Goal: Information Seeking & Learning: Learn about a topic

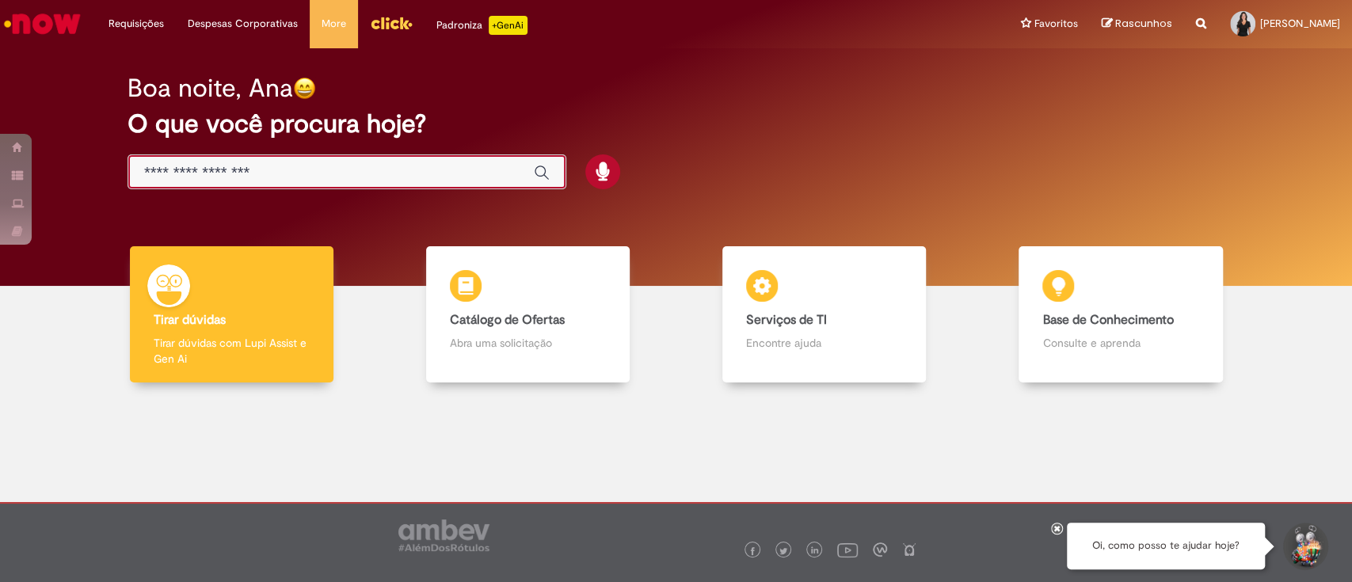
click at [463, 180] on input "Basta digitar aqui" at bounding box center [331, 173] width 374 height 18
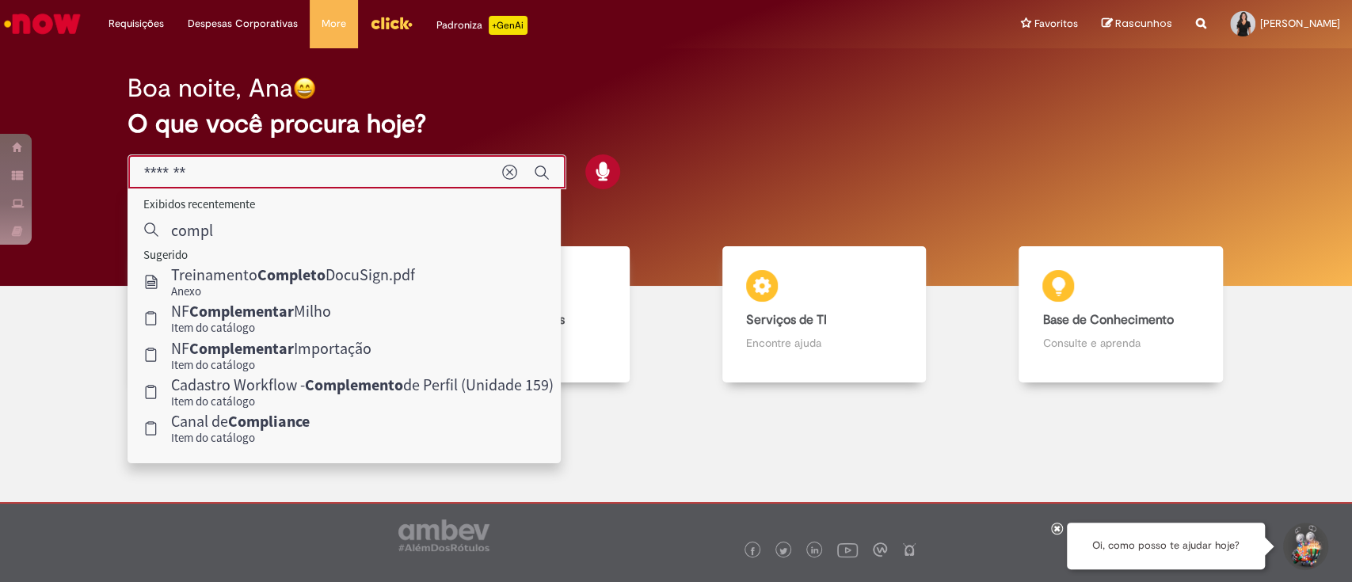
type input "********"
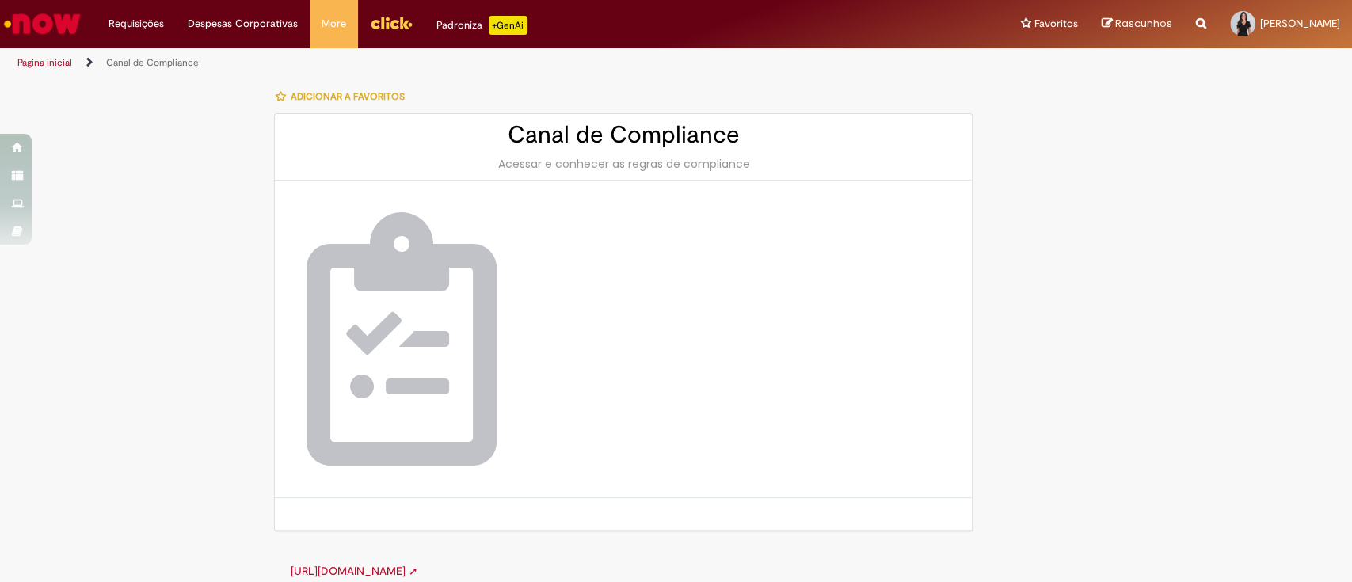
click at [585, 306] on div at bounding box center [623, 340] width 697 height 318
drag, startPoint x: 559, startPoint y: 135, endPoint x: 558, endPoint y: 154, distance: 19.9
click at [559, 139] on h2 "Canal de Compliance" at bounding box center [623, 135] width 665 height 26
click at [564, 162] on div "Acessar e conhecer as regras de compliance" at bounding box center [623, 164] width 665 height 16
click at [448, 291] on img at bounding box center [402, 338] width 190 height 253
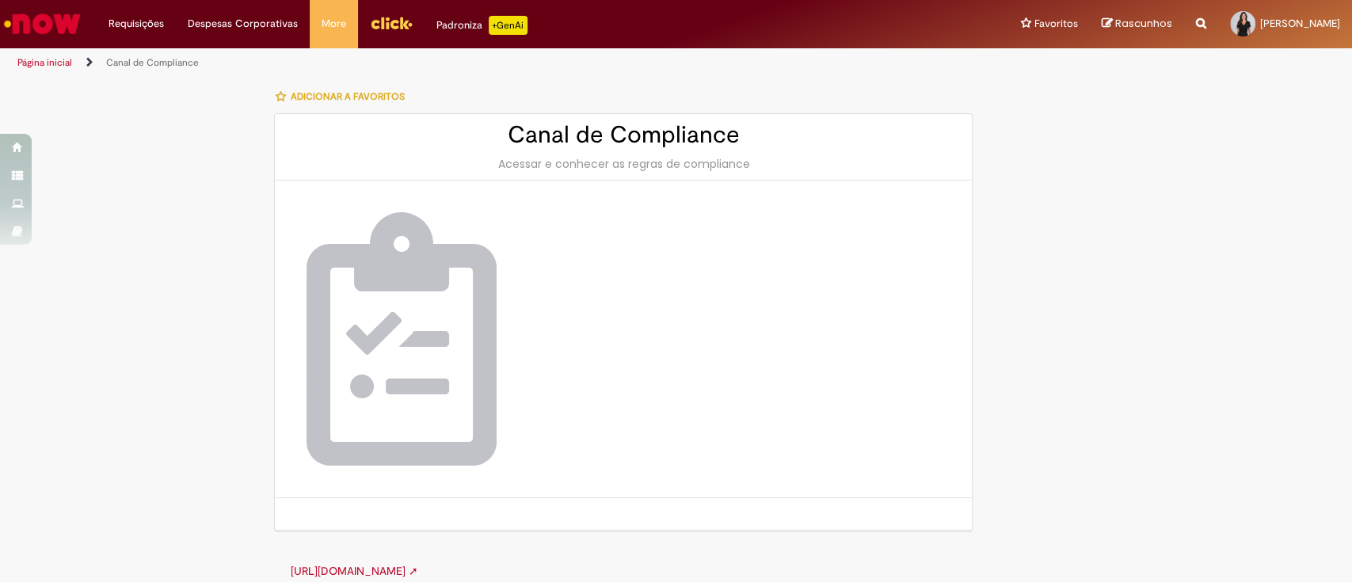
click at [410, 238] on img at bounding box center [402, 338] width 190 height 253
click at [51, 54] on li "Página inicial" at bounding box center [55, 62] width 87 height 29
click at [52, 57] on link "Página inicial" at bounding box center [44, 62] width 55 height 13
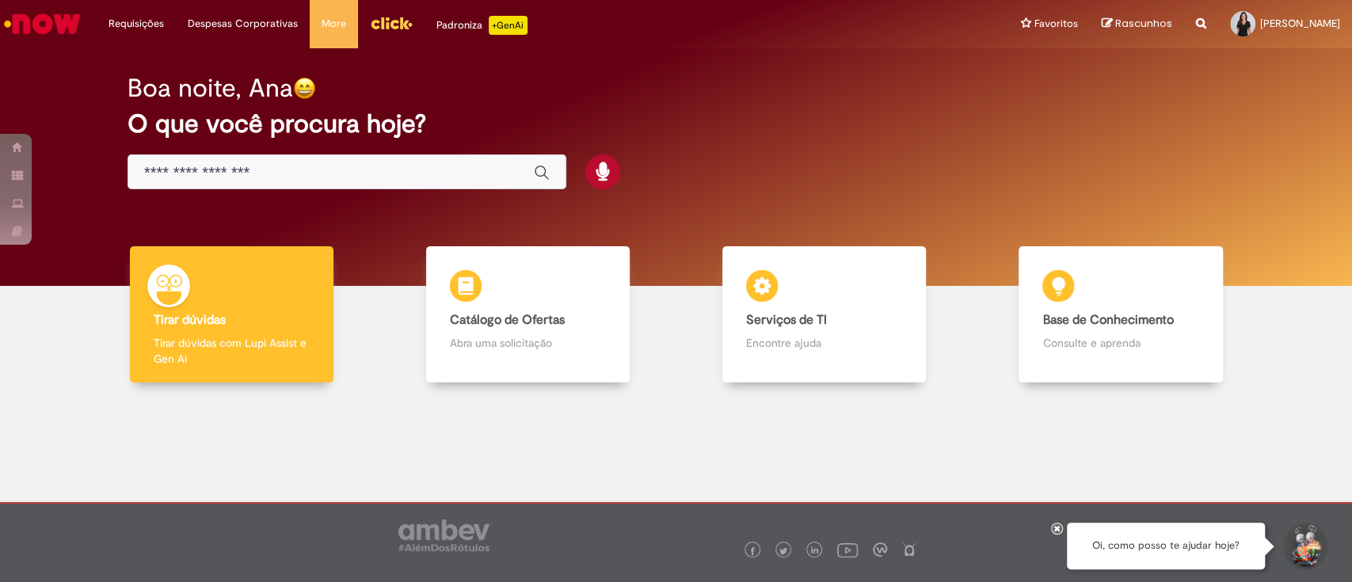
click at [331, 181] on div "Global" at bounding box center [347, 172] width 439 height 36
click at [326, 173] on input "Basta digitar aqui" at bounding box center [331, 173] width 374 height 18
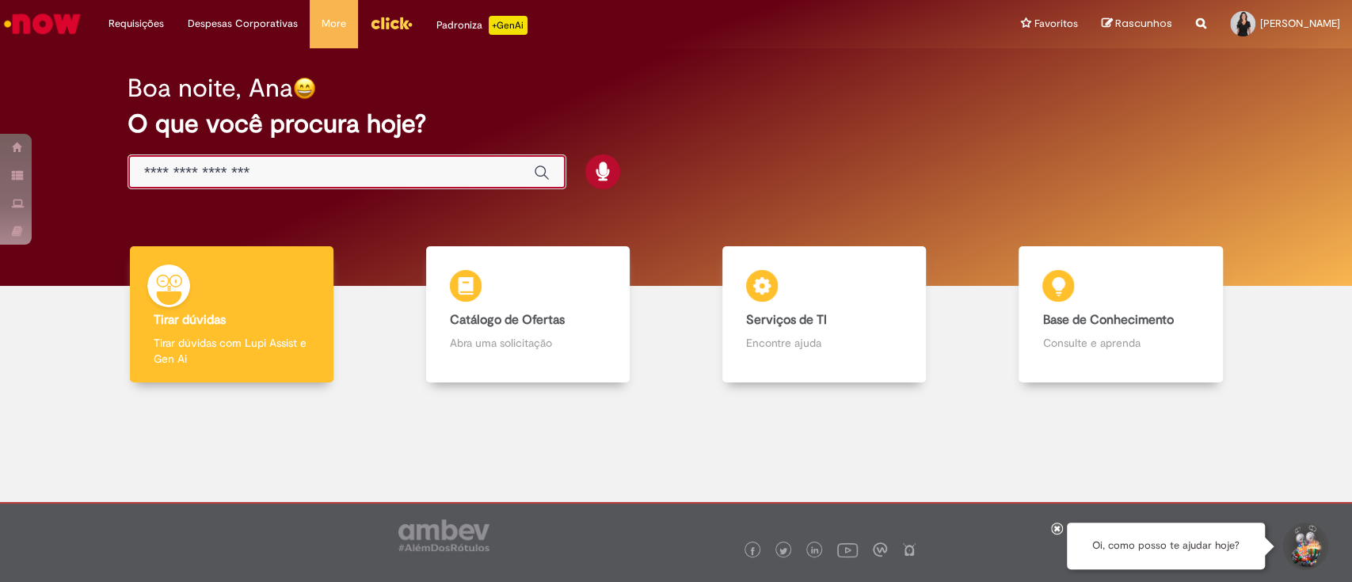
click at [326, 173] on input "Basta digitar aqui" at bounding box center [331, 173] width 374 height 18
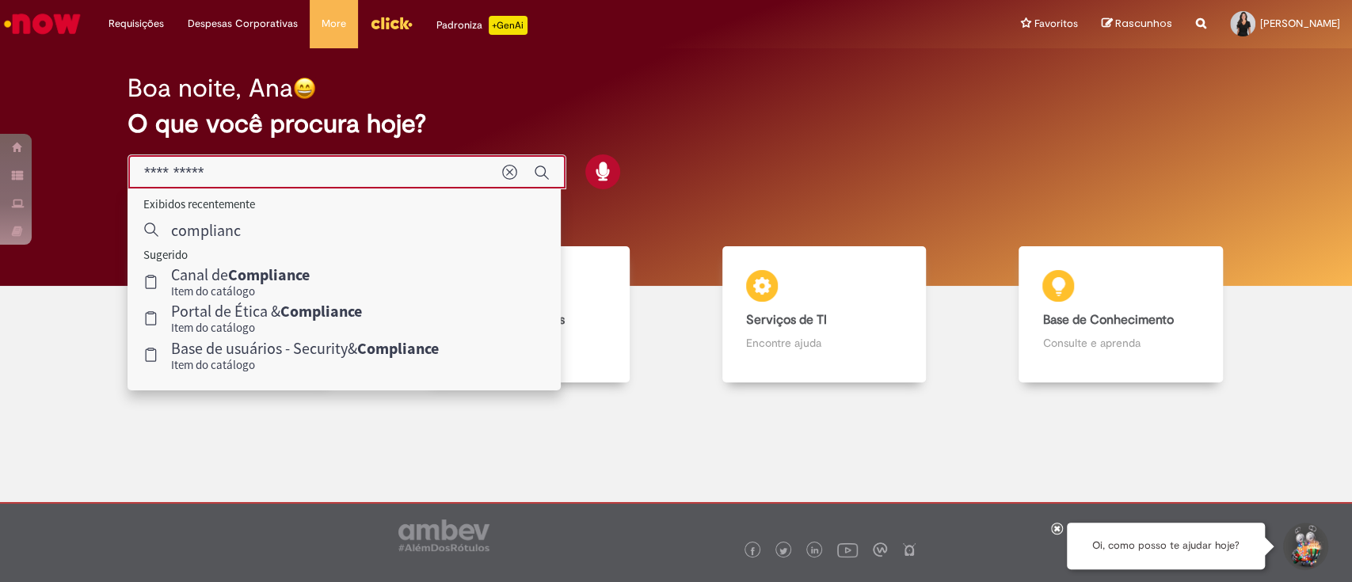
type input "**********"
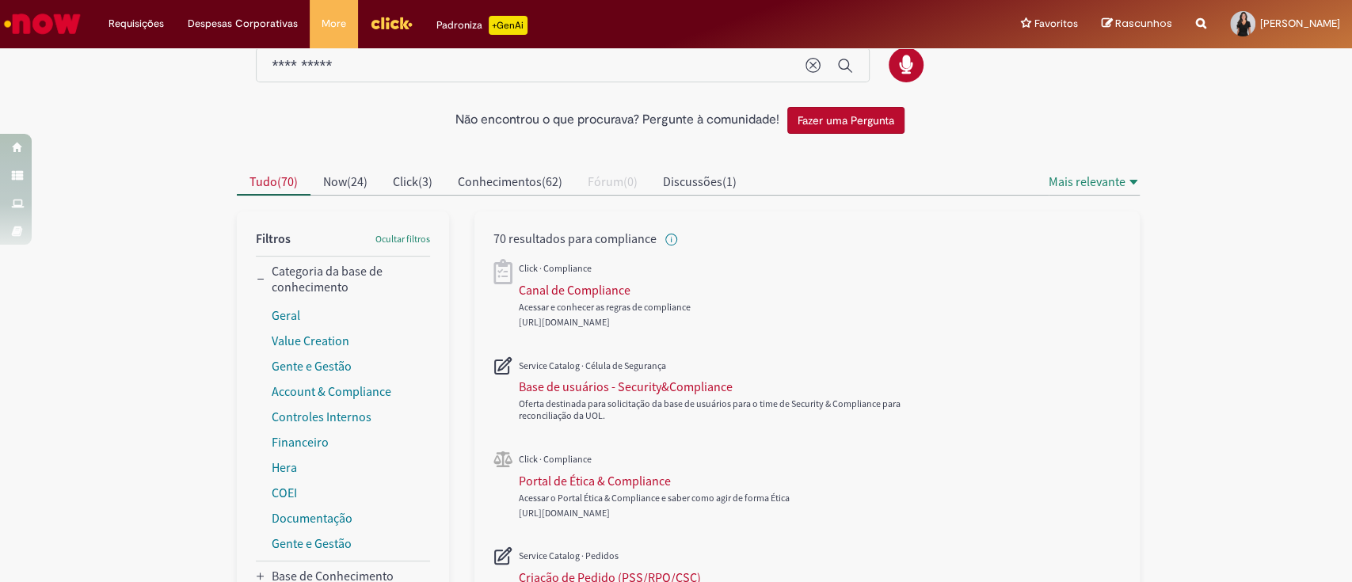
scroll to position [33, 0]
click at [657, 486] on div "Portal de Ética & Compliance" at bounding box center [595, 482] width 152 height 16
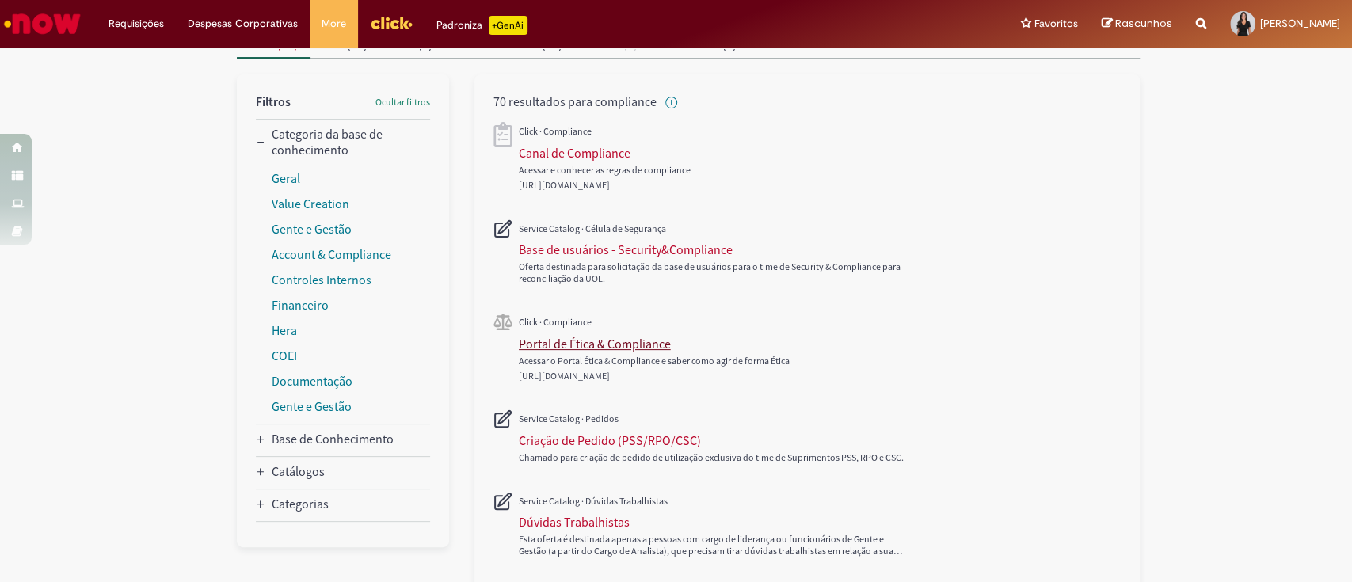
scroll to position [173, 0]
